Goal: Task Accomplishment & Management: Use online tool/utility

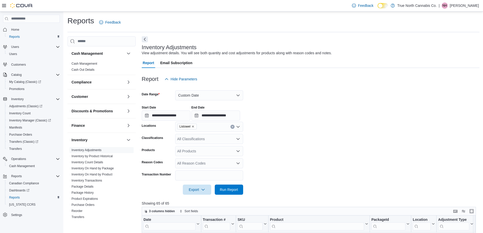
scroll to position [164, 0]
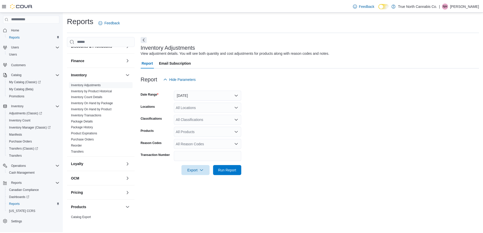
scroll to position [57, 0]
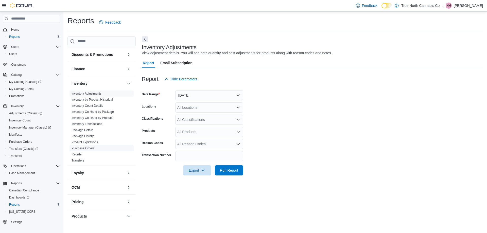
click at [91, 147] on link "Purchase Orders" at bounding box center [83, 149] width 23 height 4
click at [213, 92] on button "Yesterday" at bounding box center [209, 95] width 68 height 10
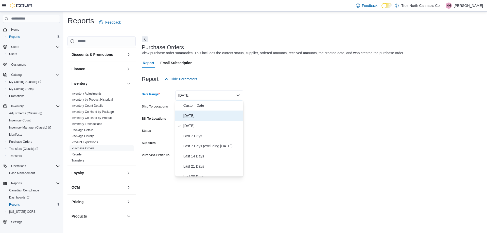
click at [197, 112] on button "Today" at bounding box center [209, 116] width 68 height 10
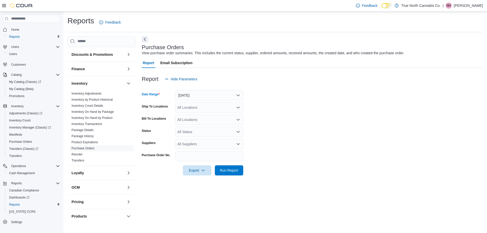
click at [211, 105] on div "All Locations" at bounding box center [209, 108] width 68 height 10
type input "***"
click at [201, 117] on div "Listowel" at bounding box center [209, 116] width 62 height 5
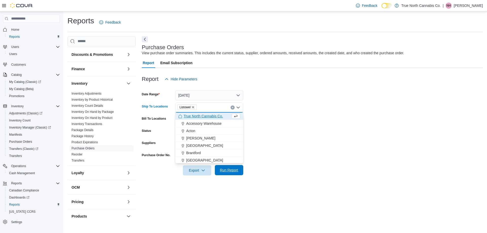
click at [229, 168] on span "Run Report" at bounding box center [229, 170] width 22 height 10
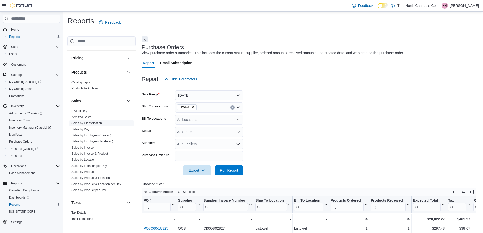
scroll to position [209, 0]
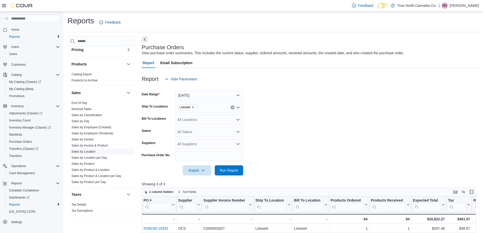
click at [89, 153] on link "Sales by Location" at bounding box center [84, 152] width 24 height 4
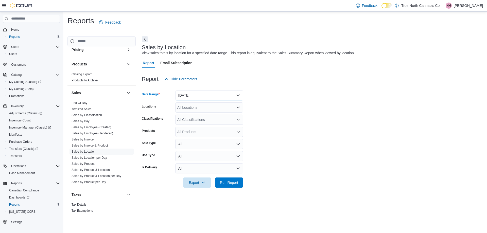
click at [193, 97] on button "Yesterday" at bounding box center [209, 95] width 68 height 10
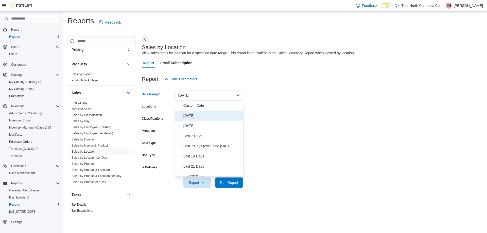
click at [192, 113] on span "Today" at bounding box center [212, 116] width 58 height 6
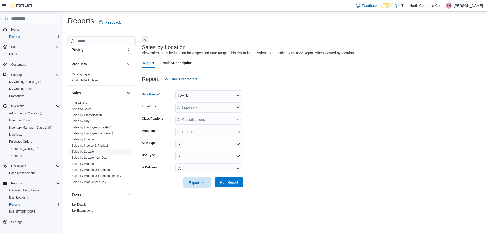
click at [223, 179] on span "Run Report" at bounding box center [229, 182] width 22 height 10
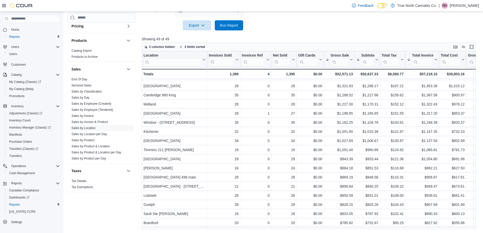
scroll to position [228, 0]
